Goal: Use online tool/utility: Utilize a website feature to perform a specific function

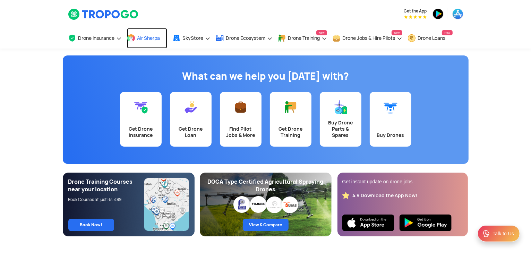
click at [140, 35] on span "Air Sherpa" at bounding box center [148, 38] width 23 height 6
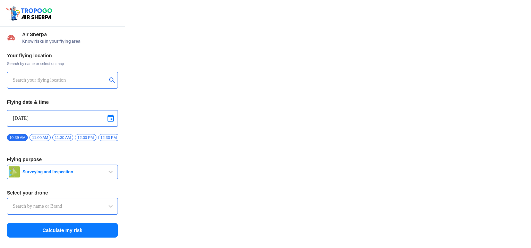
type input "Switch UAV"
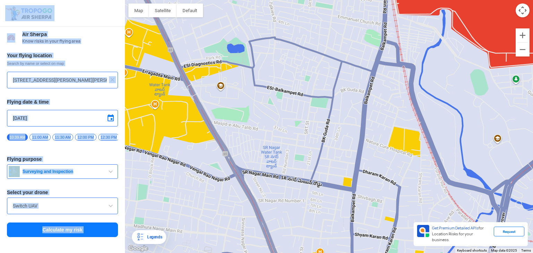
drag, startPoint x: 123, startPoint y: 25, endPoint x: 144, endPoint y: 91, distance: 69.5
click at [144, 91] on div "Location Risk Score Air Sherpa Know risks in your flying area Your flying locat…" at bounding box center [266, 126] width 533 height 253
click at [287, 163] on div at bounding box center [329, 126] width 408 height 253
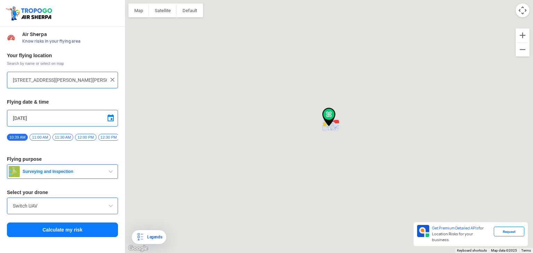
type input "[STREET_ADDRESS][PERSON_NAME]"
click at [112, 80] on img at bounding box center [112, 79] width 7 height 7
click at [45, 80] on input "text" at bounding box center [60, 80] width 94 height 8
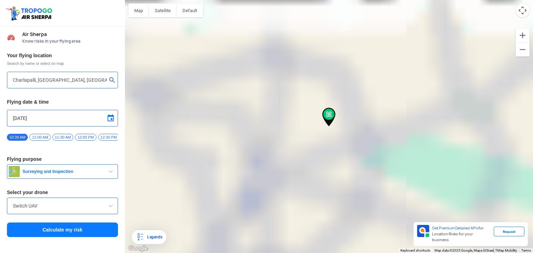
type input "[PERSON_NAME][GEOGRAPHIC_DATA], [GEOGRAPHIC_DATA], [GEOGRAPHIC_DATA], [GEOGRAPH…"
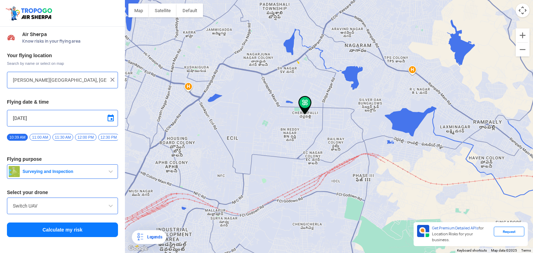
click at [37, 137] on span "11:00 AM" at bounding box center [39, 137] width 21 height 7
click at [109, 174] on span "button" at bounding box center [111, 172] width 8 height 8
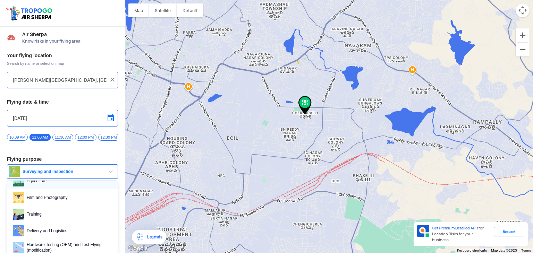
scroll to position [31, 0]
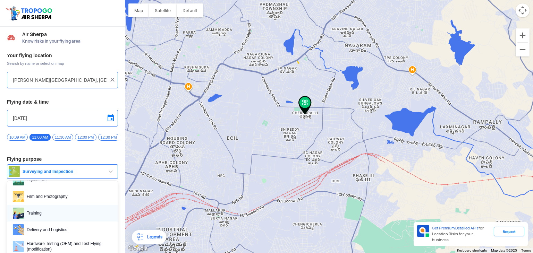
click at [36, 216] on span "Training" at bounding box center [68, 213] width 88 height 11
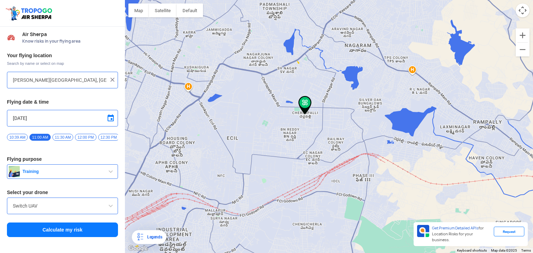
click at [109, 209] on span at bounding box center [111, 206] width 8 height 8
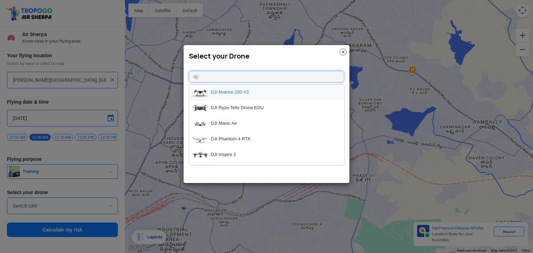
type input "dji"
click at [233, 92] on li "DJI Matrice 200 V2" at bounding box center [266, 93] width 155 height 16
type input "DJI Matrice 200 V2"
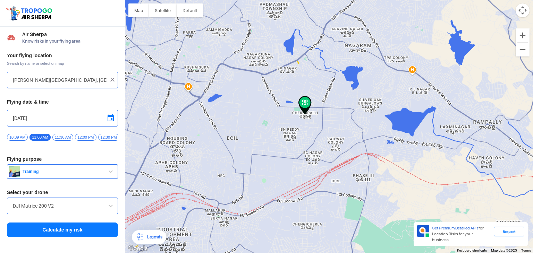
click at [96, 232] on button "Calculate my risk" at bounding box center [62, 230] width 111 height 15
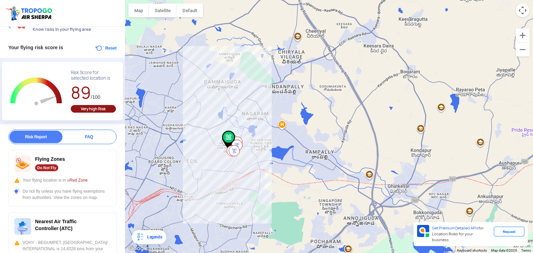
scroll to position [0, 0]
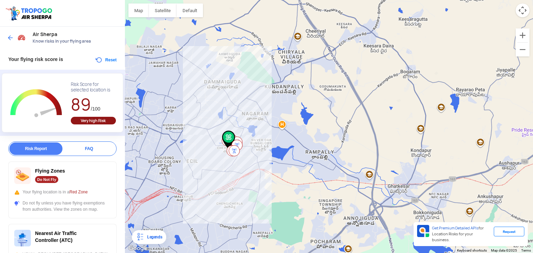
click at [11, 39] on img at bounding box center [10, 37] width 7 height 7
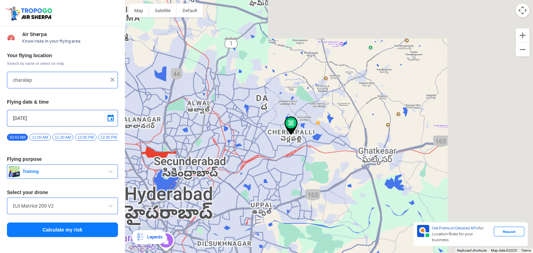
type input "[PERSON_NAME][GEOGRAPHIC_DATA], [GEOGRAPHIC_DATA], [GEOGRAPHIC_DATA], [GEOGRAPH…"
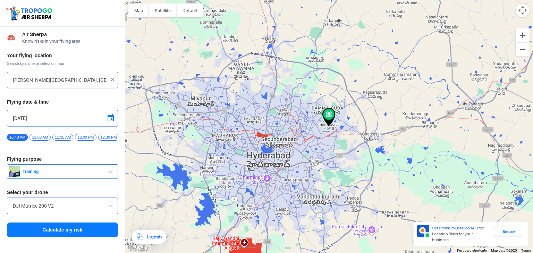
click at [112, 80] on img at bounding box center [112, 79] width 7 height 7
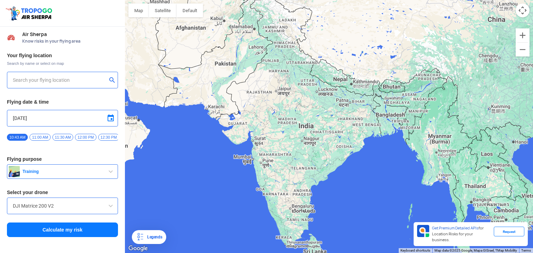
click at [50, 84] on input "text" at bounding box center [60, 80] width 94 height 8
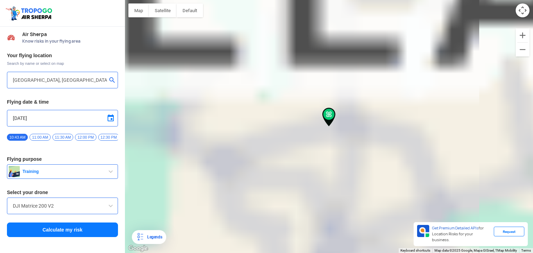
type input "Gandimaisamma [GEOGRAPHIC_DATA], [GEOGRAPHIC_DATA], [GEOGRAPHIC_DATA]"
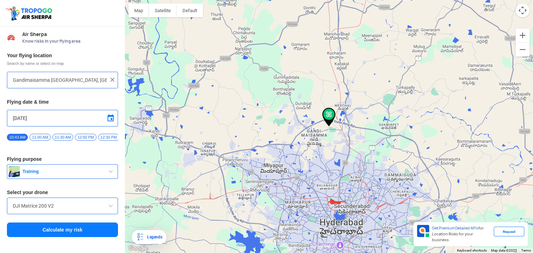
click at [109, 78] on img at bounding box center [112, 79] width 7 height 7
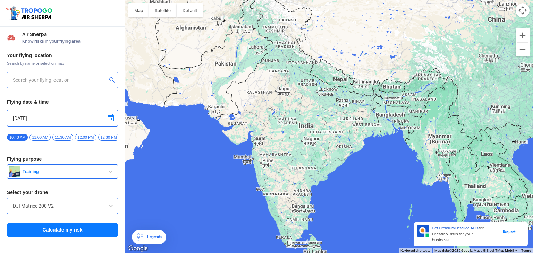
click at [60, 81] on input "text" at bounding box center [60, 80] width 94 height 8
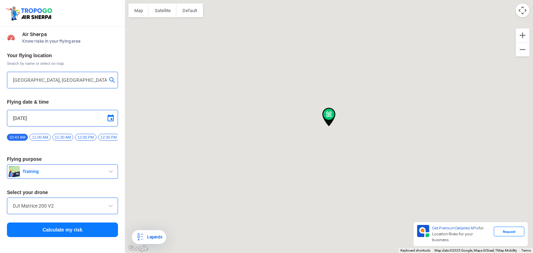
type input "Gandimaisamma [GEOGRAPHIC_DATA], [GEOGRAPHIC_DATA], [GEOGRAPHIC_DATA]"
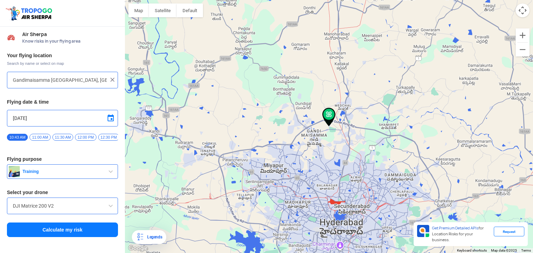
click at [41, 136] on span "11:00 AM" at bounding box center [39, 137] width 21 height 7
click at [91, 230] on button "Calculate my risk" at bounding box center [62, 230] width 111 height 15
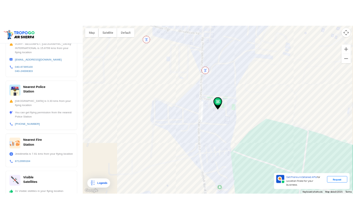
scroll to position [237, 0]
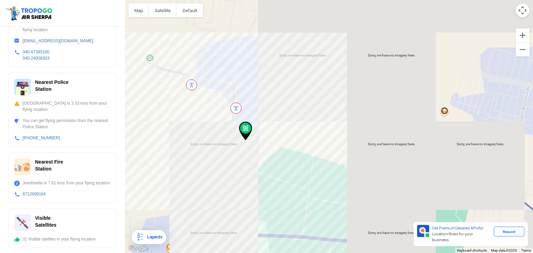
drag, startPoint x: 165, startPoint y: 155, endPoint x: 158, endPoint y: 155, distance: 6.9
click at [158, 155] on div at bounding box center [329, 126] width 408 height 253
